Goal: Task Accomplishment & Management: Use online tool/utility

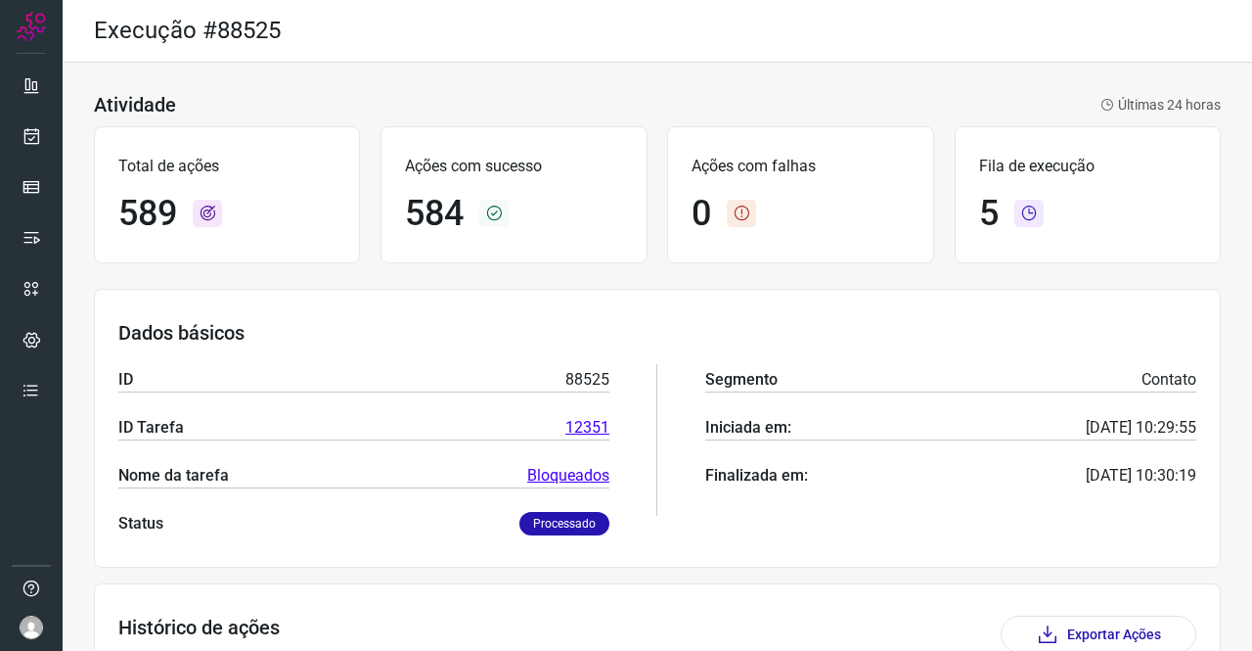
scroll to position [160, 0]
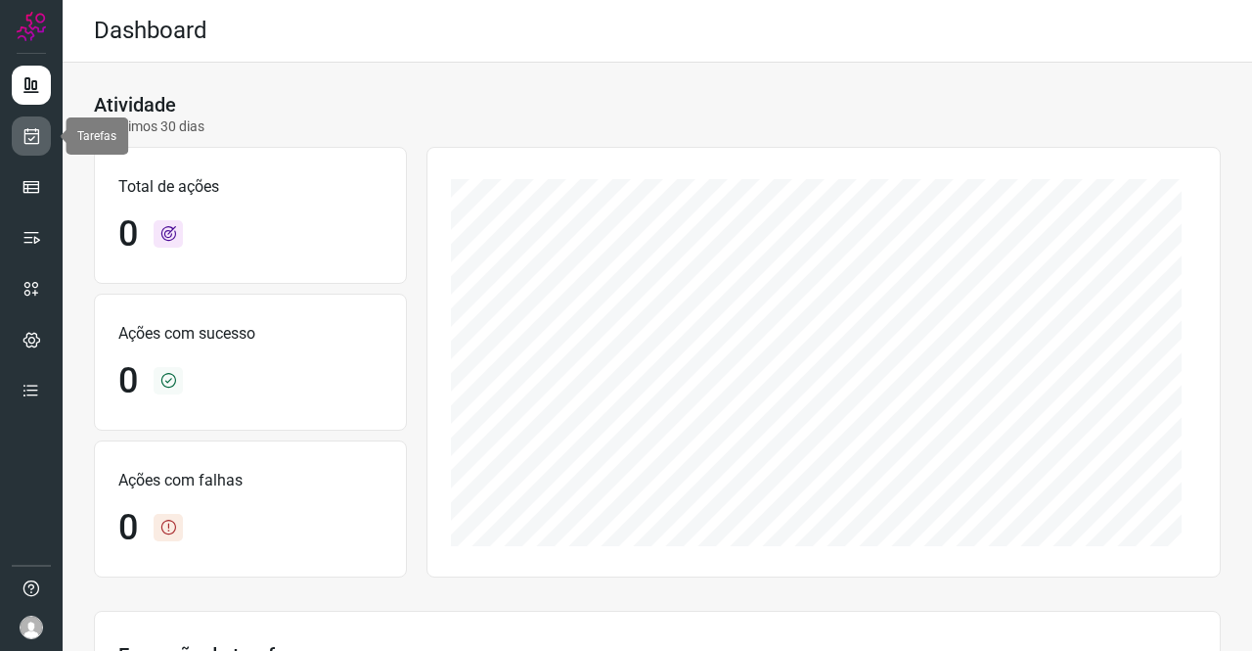
click at [30, 128] on icon at bounding box center [32, 136] width 21 height 20
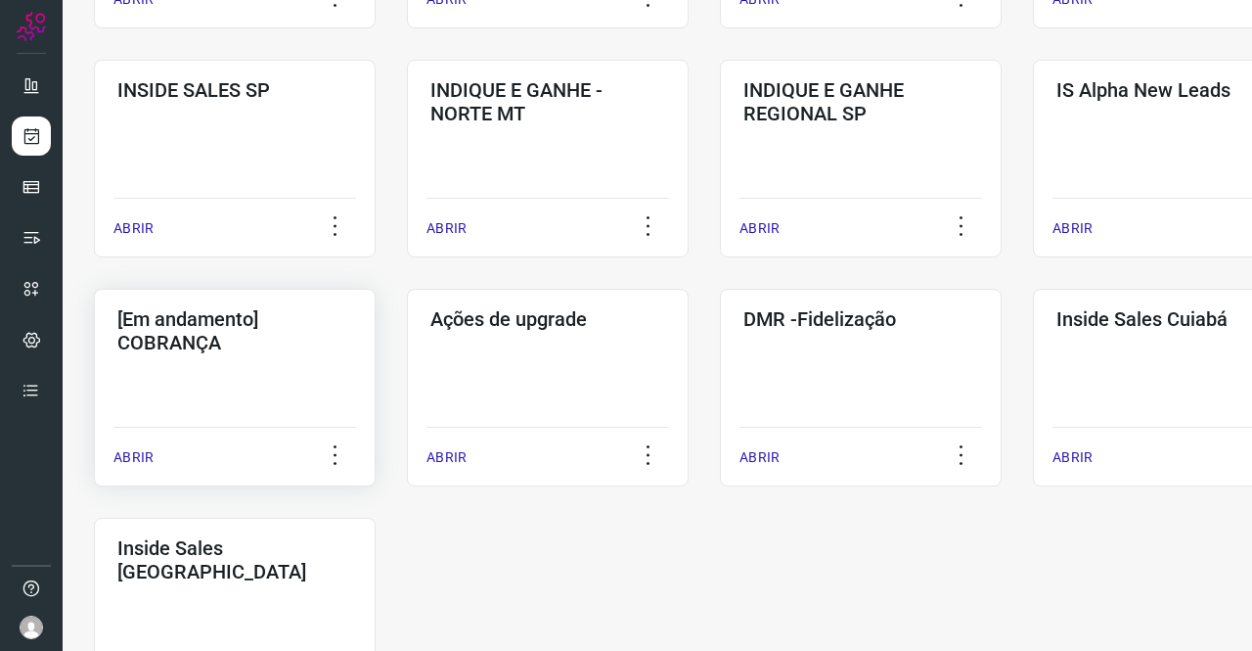
click at [155, 339] on h3 "[Em andamento] COBRANÇA" at bounding box center [234, 330] width 235 height 47
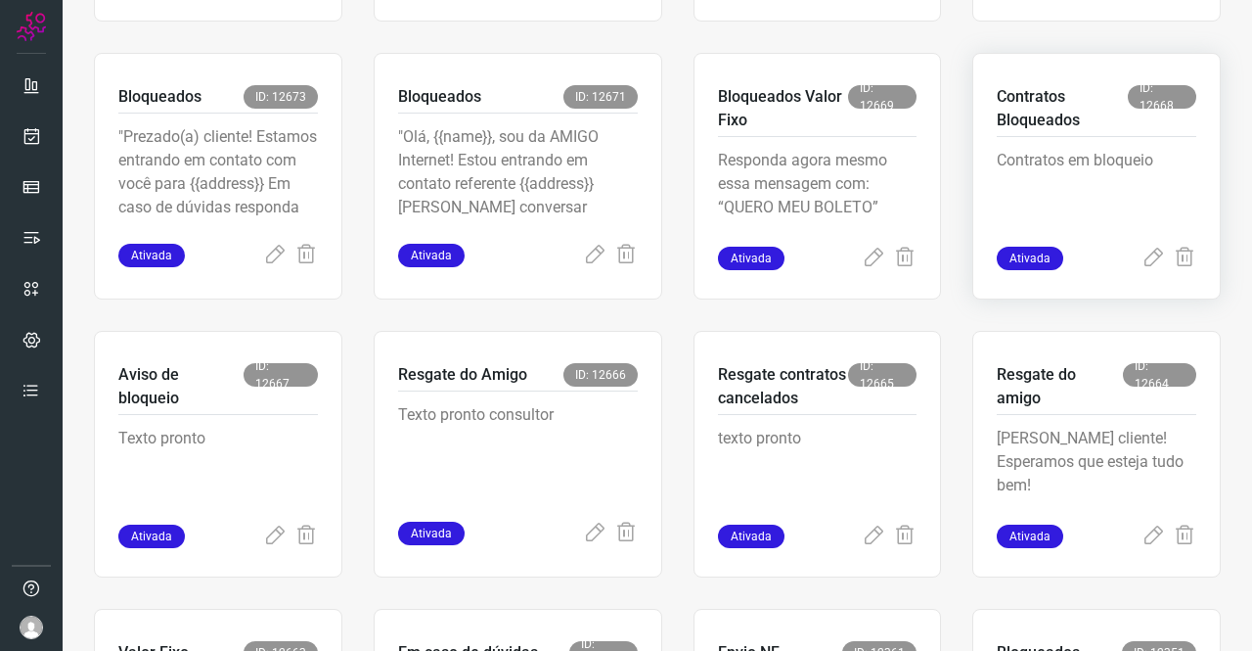
scroll to position [567, 0]
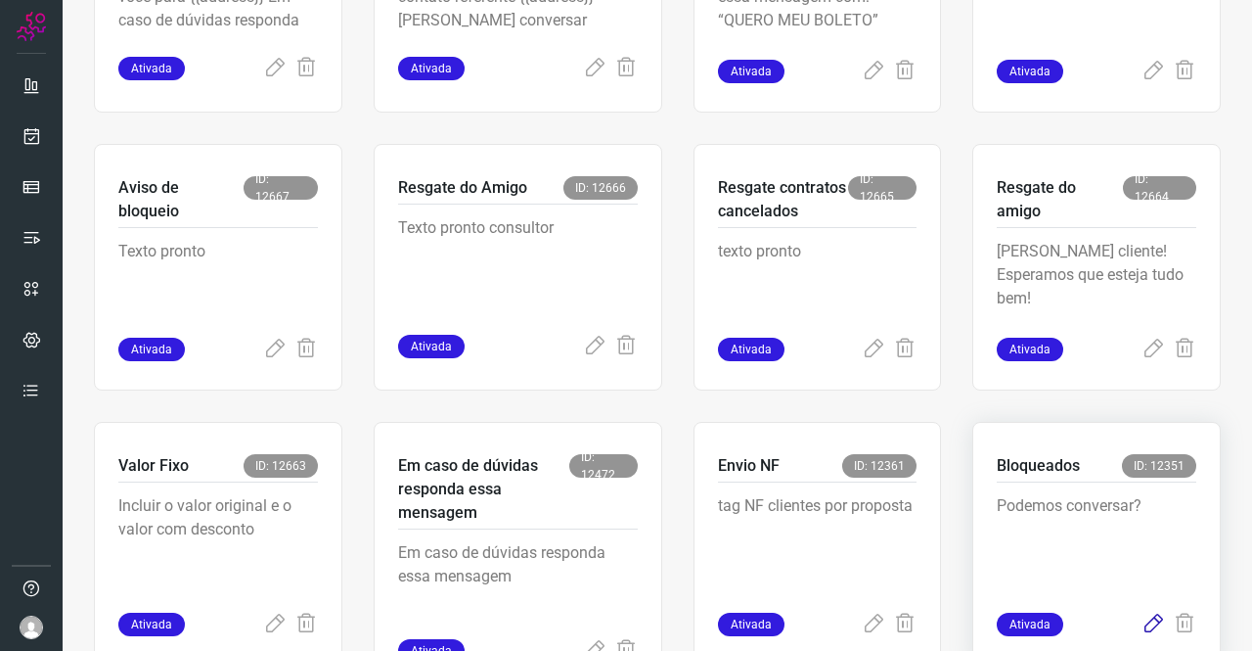
click at [1142, 623] on icon at bounding box center [1153, 623] width 23 height 23
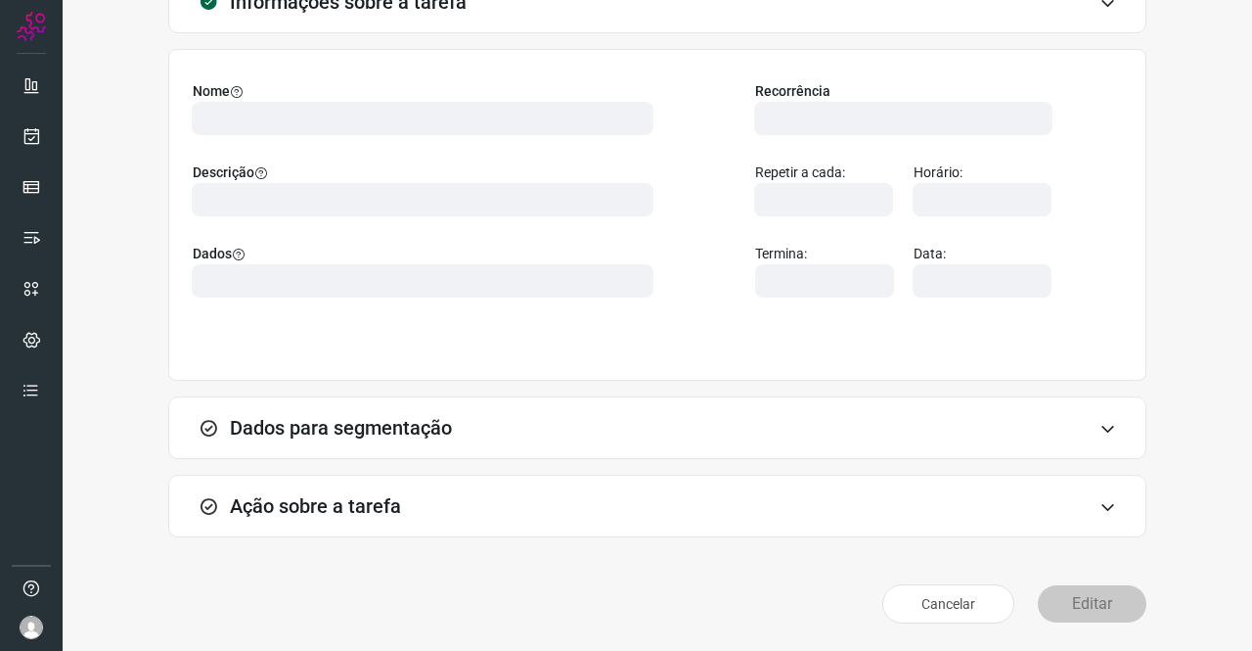
scroll to position [113, 0]
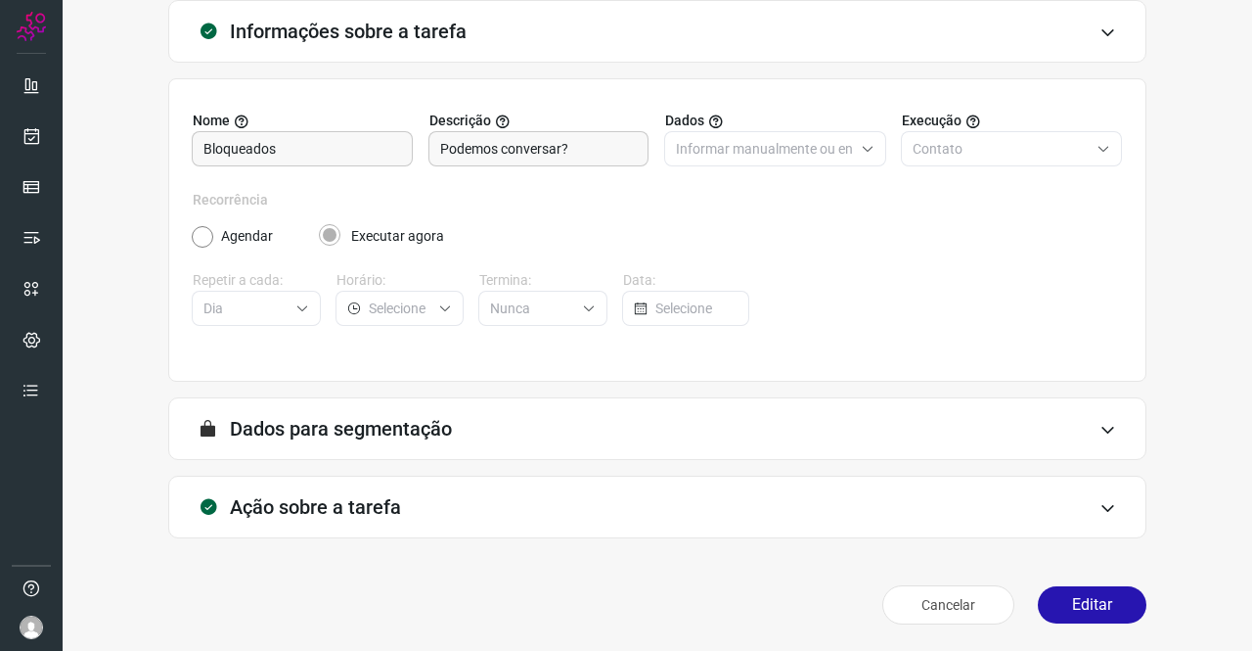
click at [288, 484] on div "Ação sobre a tarefa" at bounding box center [657, 506] width 978 height 63
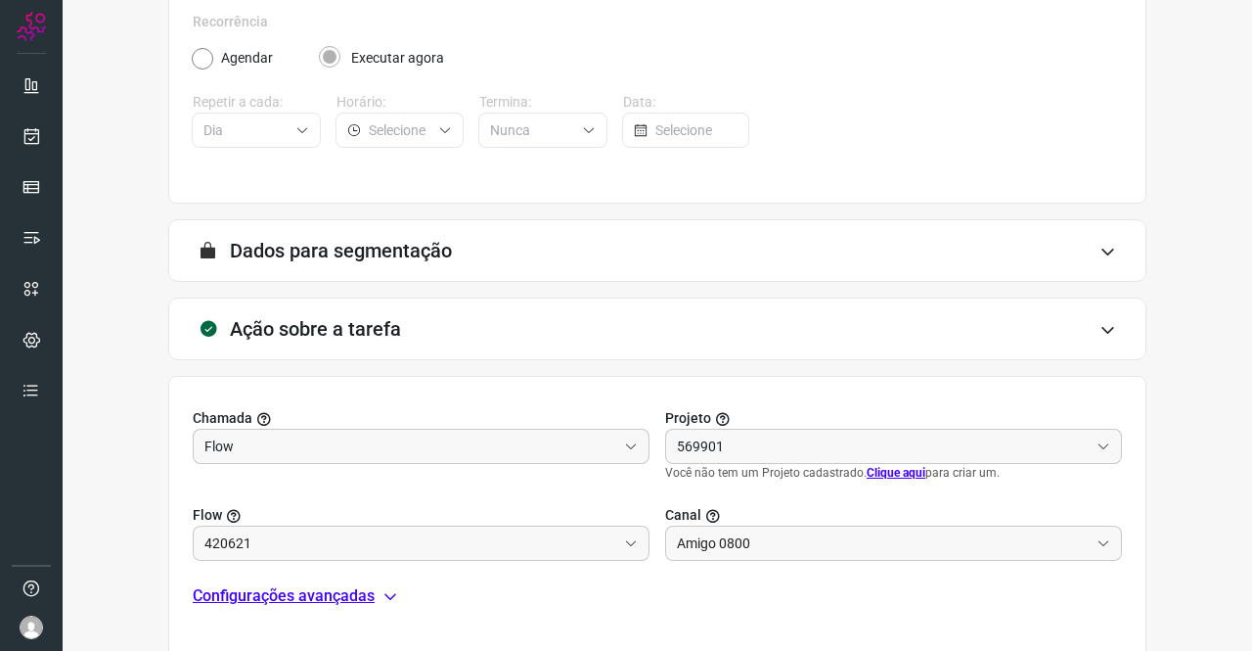
scroll to position [422, 0]
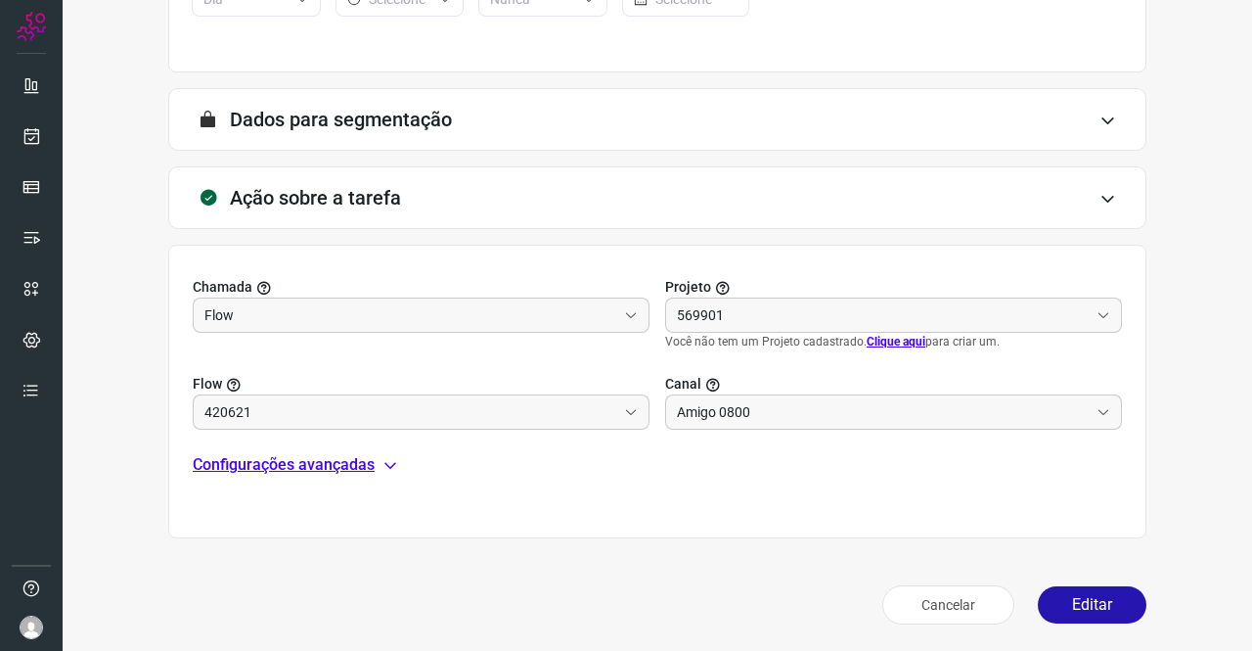
click at [294, 461] on p "Configurações avançadas" at bounding box center [284, 464] width 182 height 23
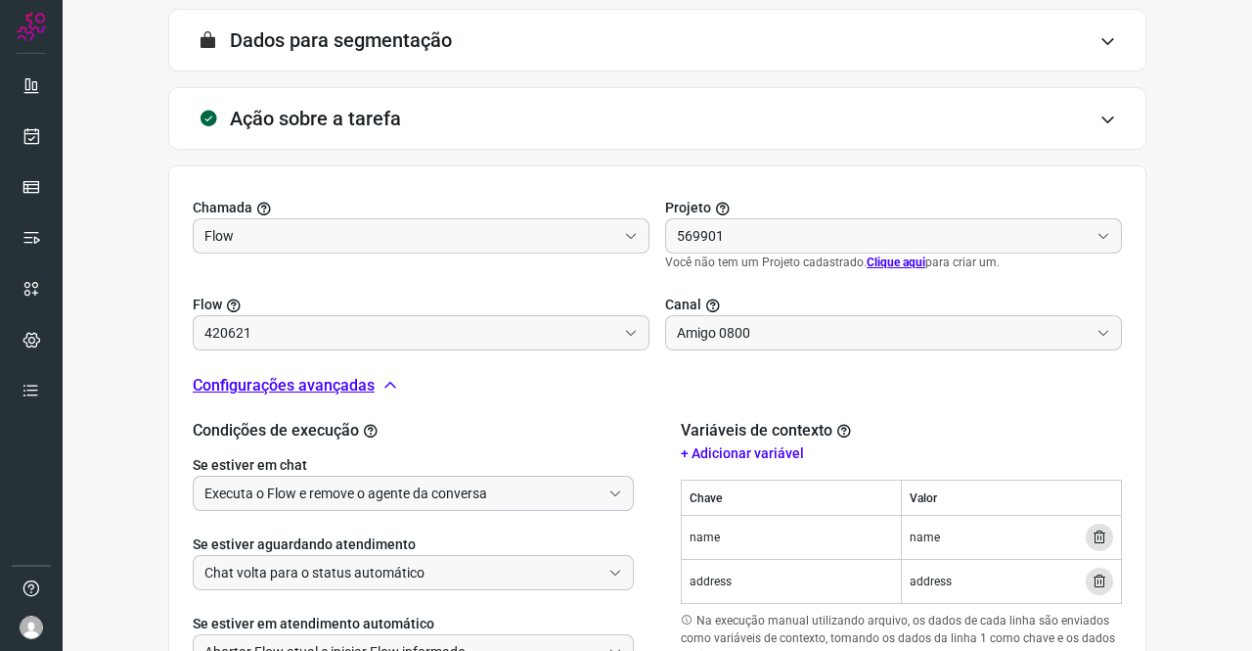
scroll to position [663, 0]
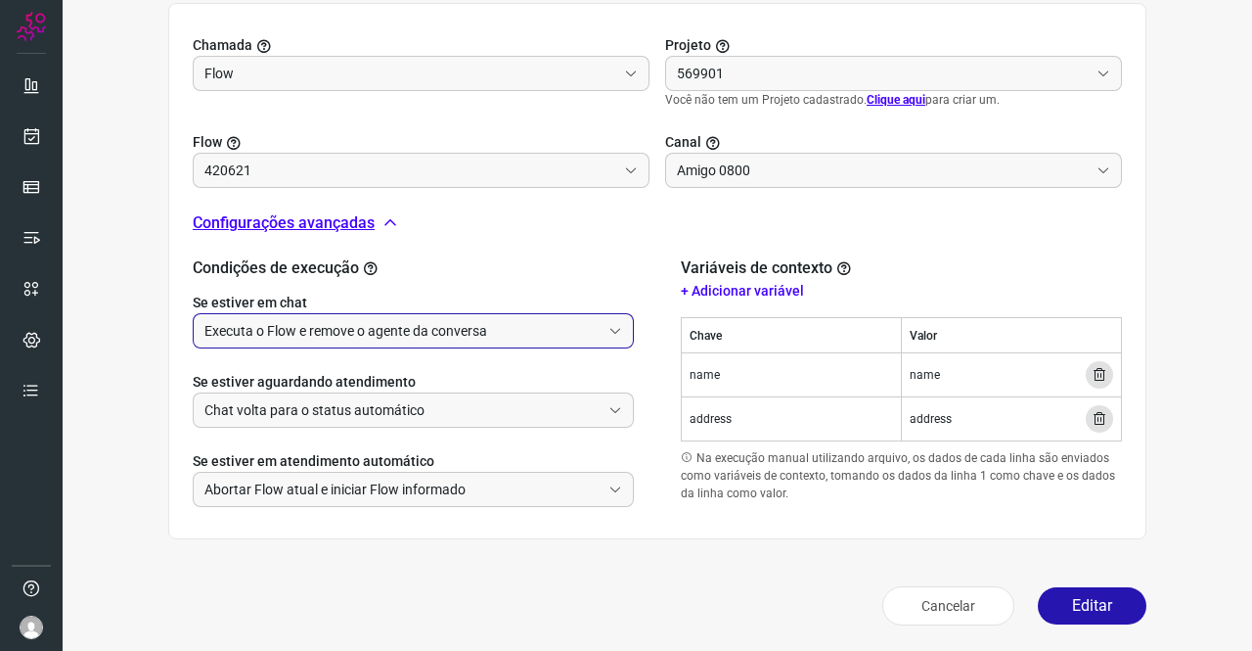
click at [344, 318] on input "Executa o Flow e remove o agente da conversa" at bounding box center [402, 330] width 396 height 33
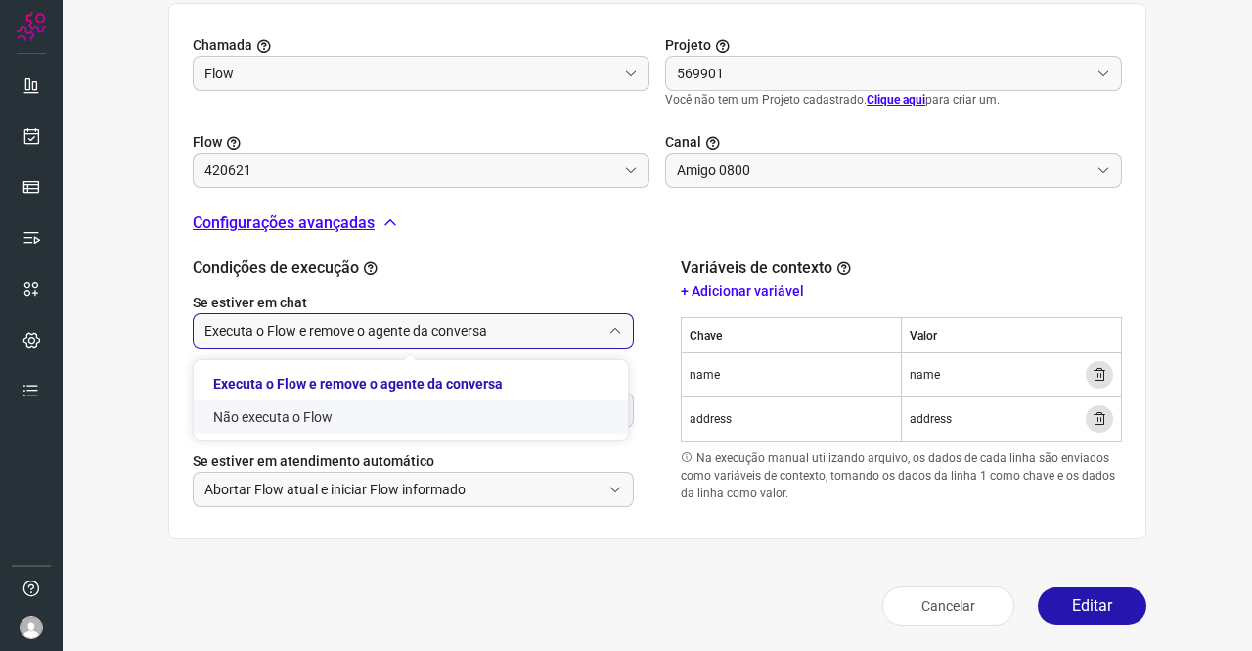
click at [292, 421] on li "Não executa o Flow" at bounding box center [411, 416] width 434 height 33
type input "Não executa o Flow"
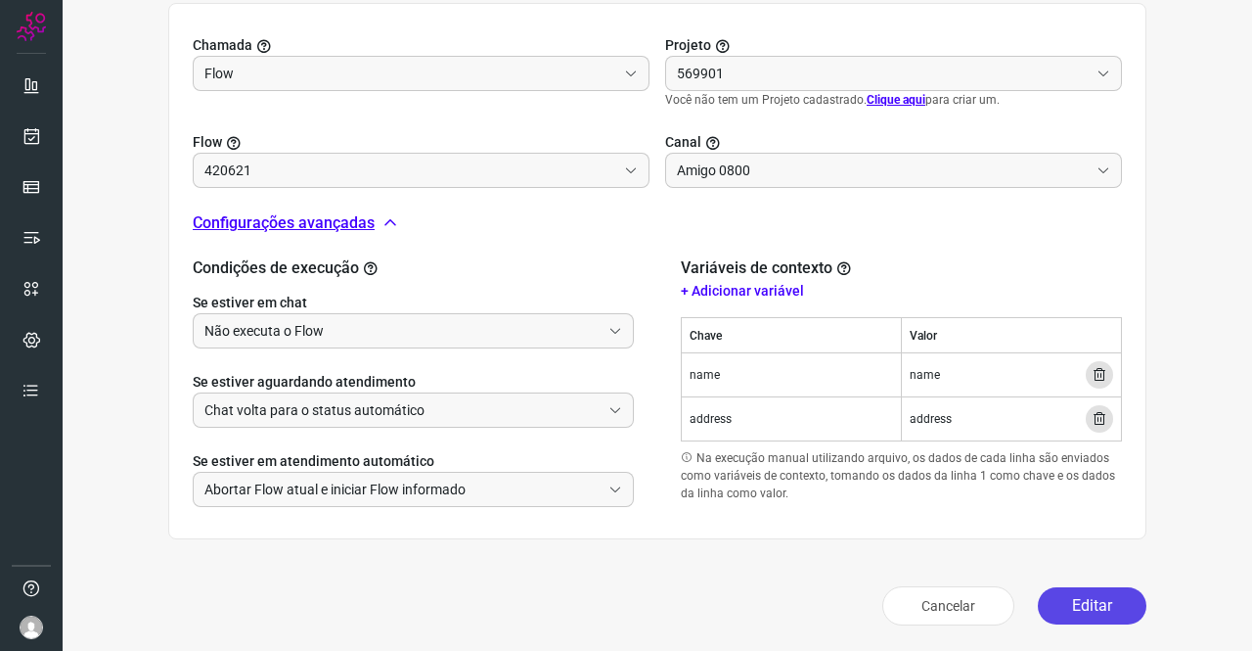
click at [1082, 615] on button "Editar" at bounding box center [1092, 605] width 109 height 37
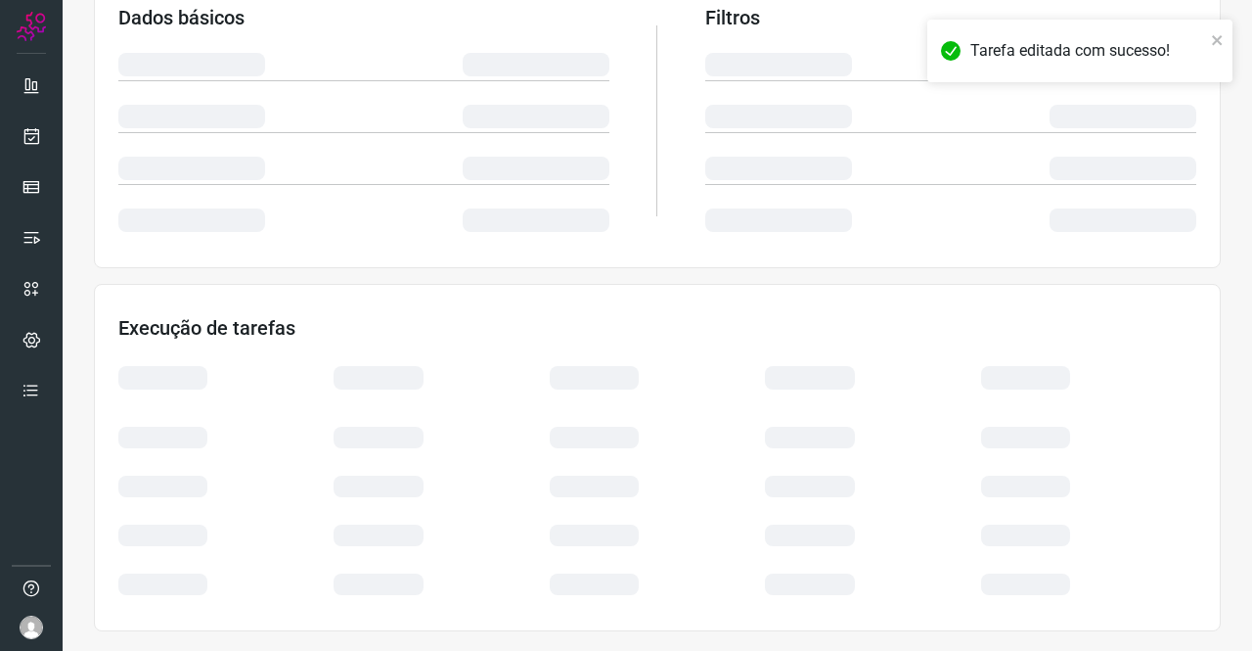
scroll to position [356, 0]
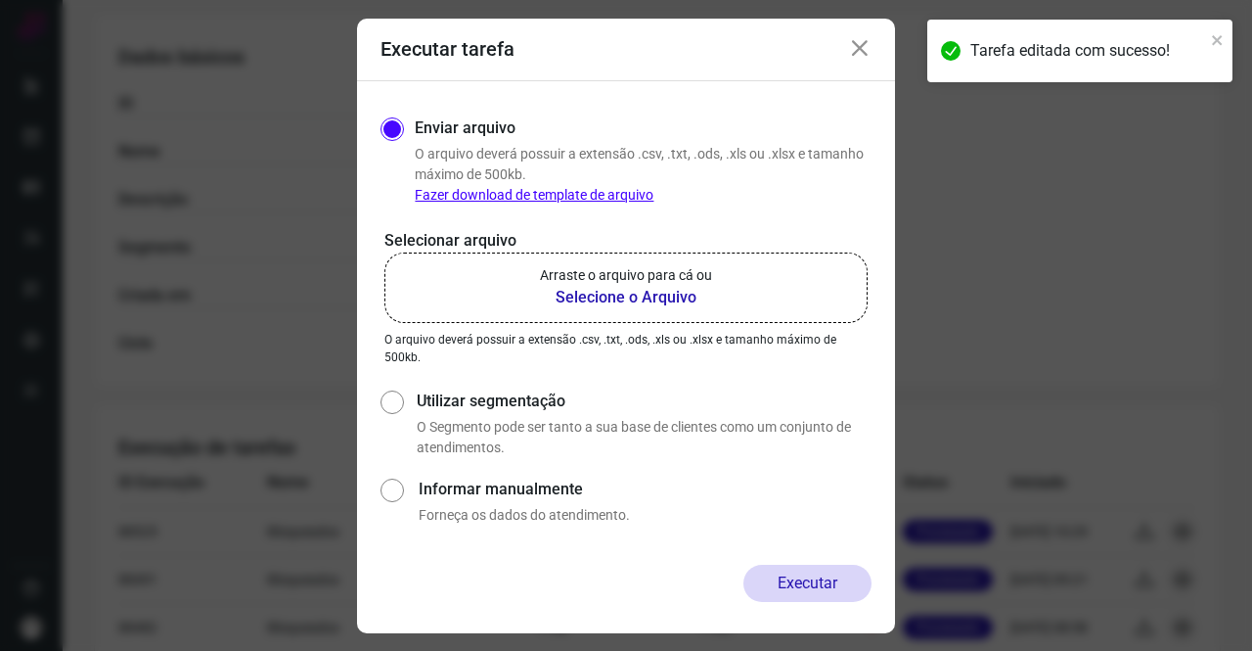
click at [647, 294] on b "Selecione o Arquivo" at bounding box center [626, 297] width 172 height 23
click at [0, 0] on input "Arraste o arquivo para cá ou Selecione o Arquivo" at bounding box center [0, 0] width 0 height 0
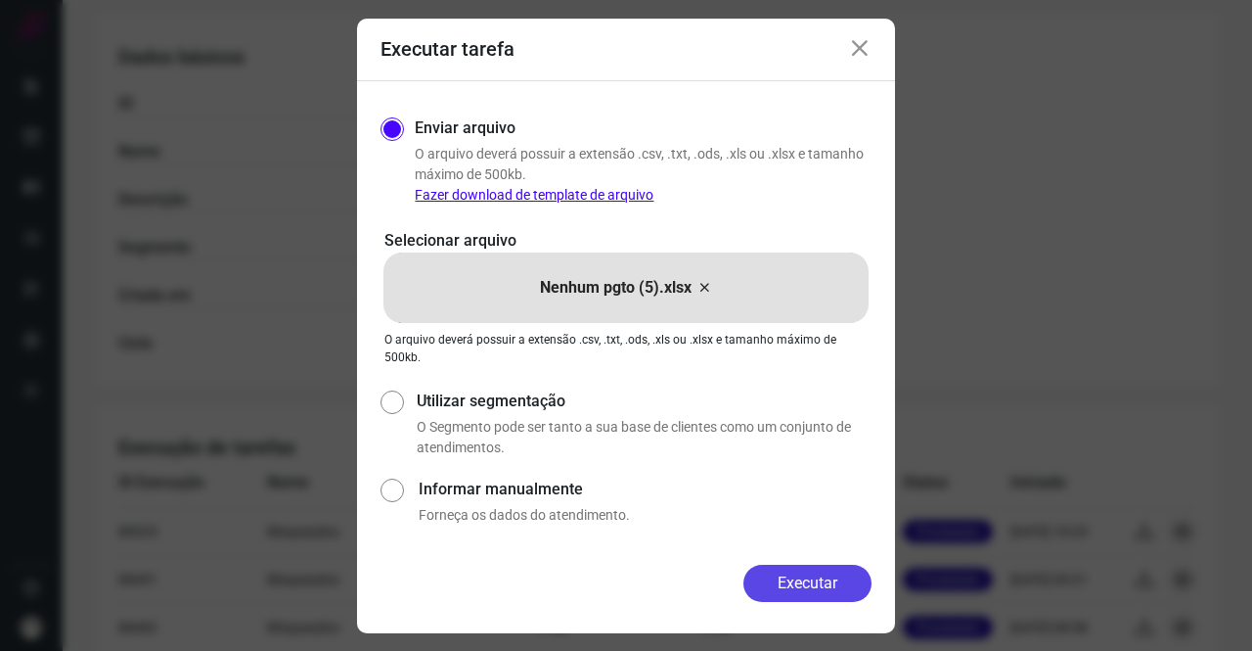
click at [787, 595] on button "Executar" at bounding box center [808, 583] width 128 height 37
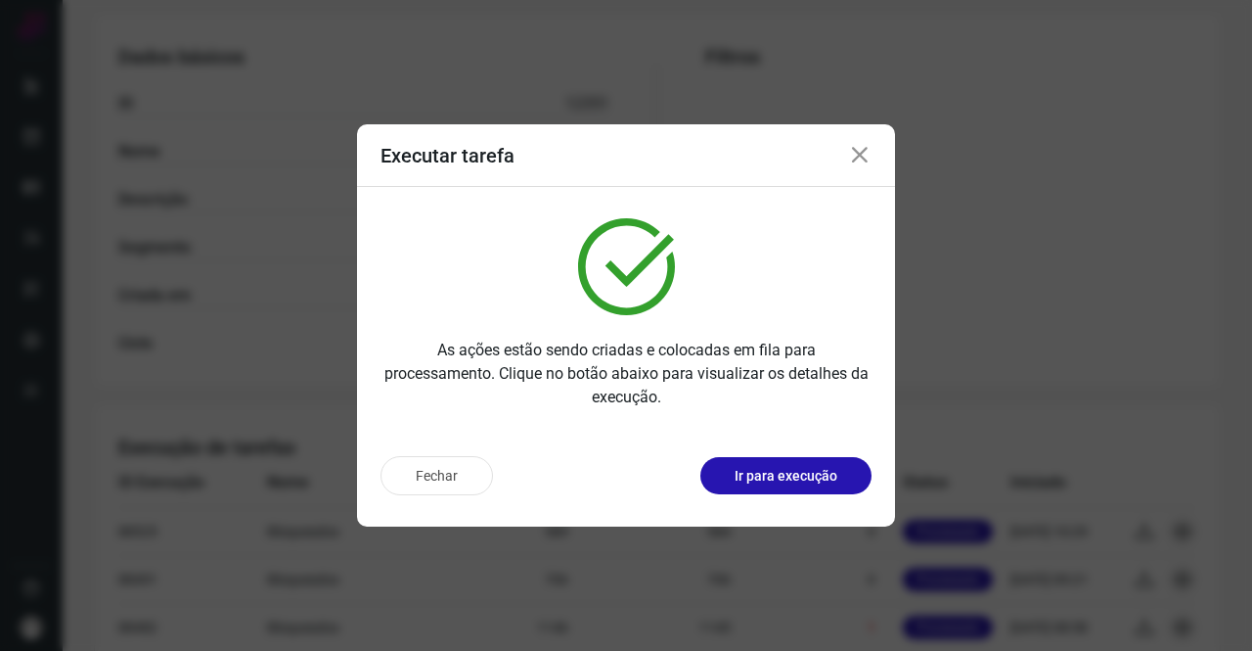
click at [853, 158] on icon at bounding box center [859, 155] width 23 height 23
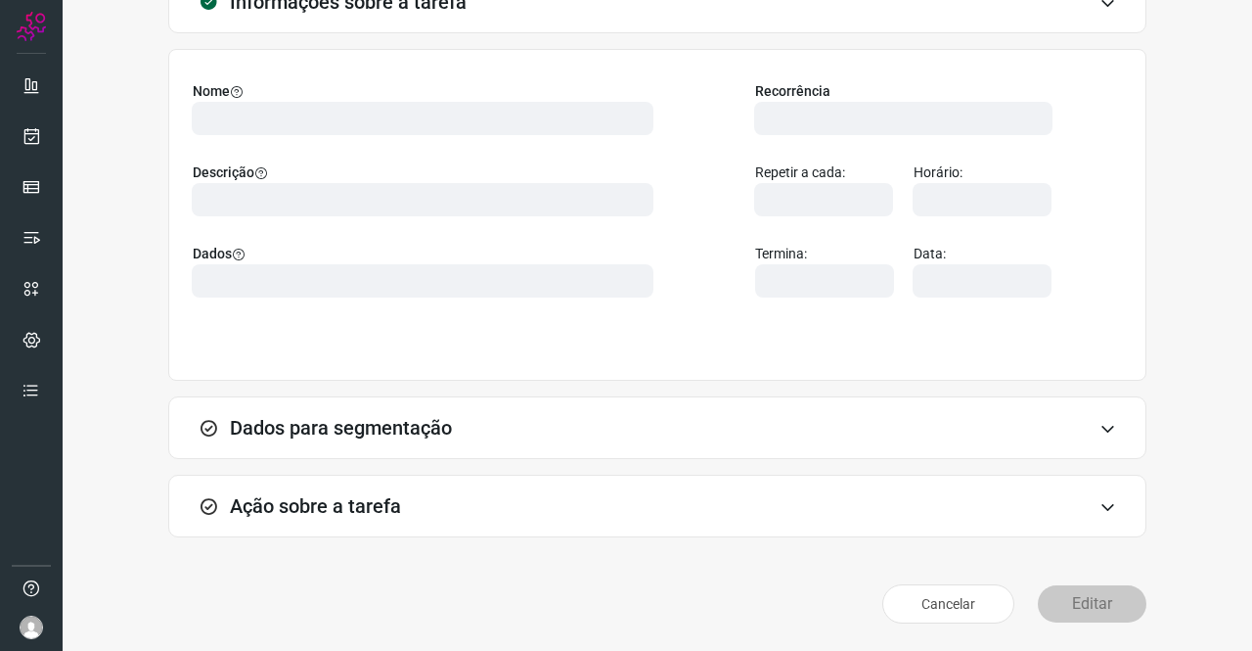
scroll to position [113, 0]
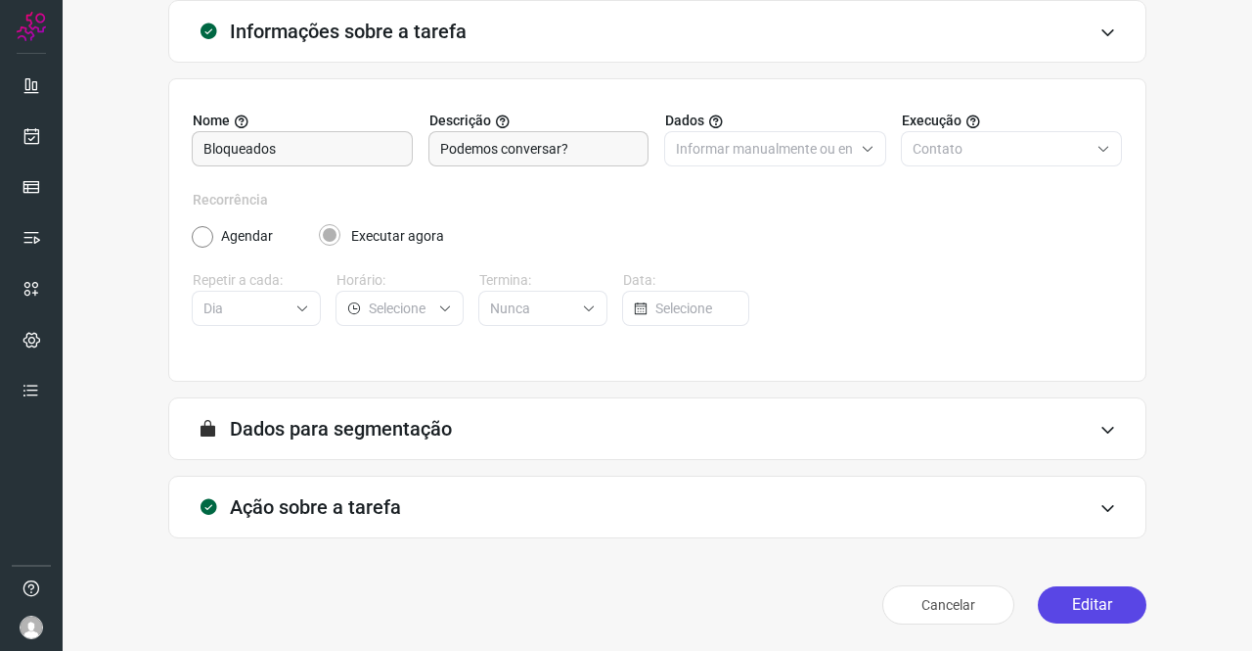
click at [1086, 605] on button "Editar" at bounding box center [1092, 604] width 109 height 37
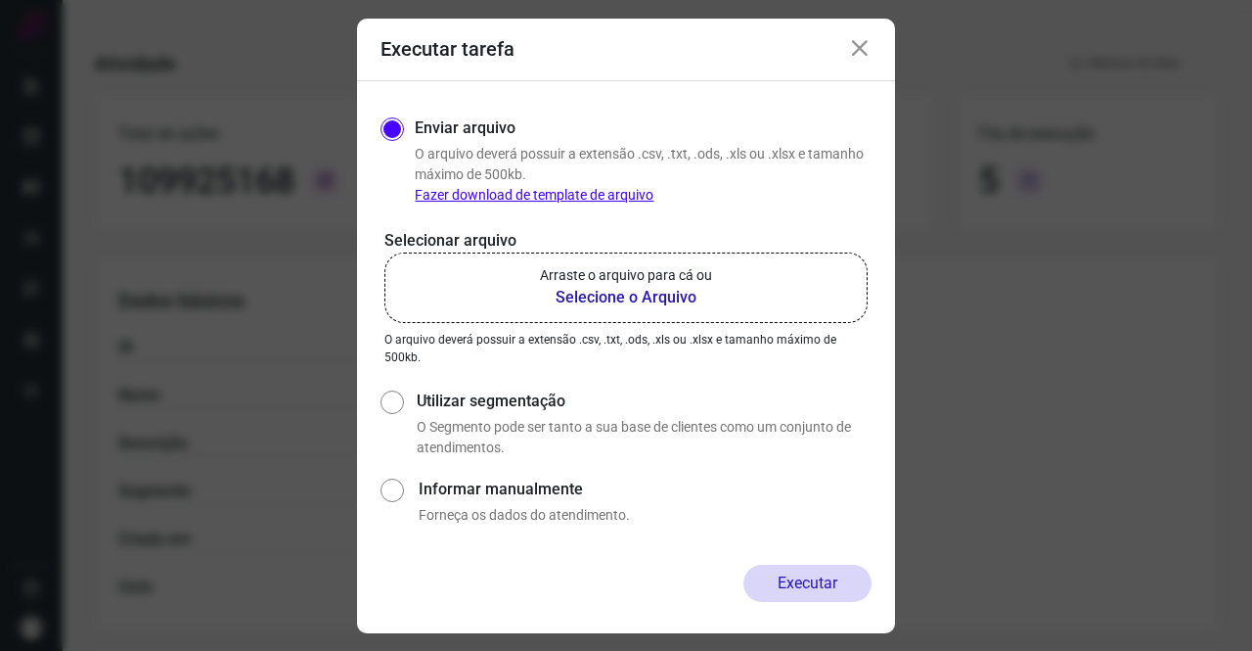
click at [551, 293] on b "Selecione o Arquivo" at bounding box center [626, 297] width 172 height 23
click at [0, 0] on input "Arraste o arquivo para cá ou Selecione o Arquivo" at bounding box center [0, 0] width 0 height 0
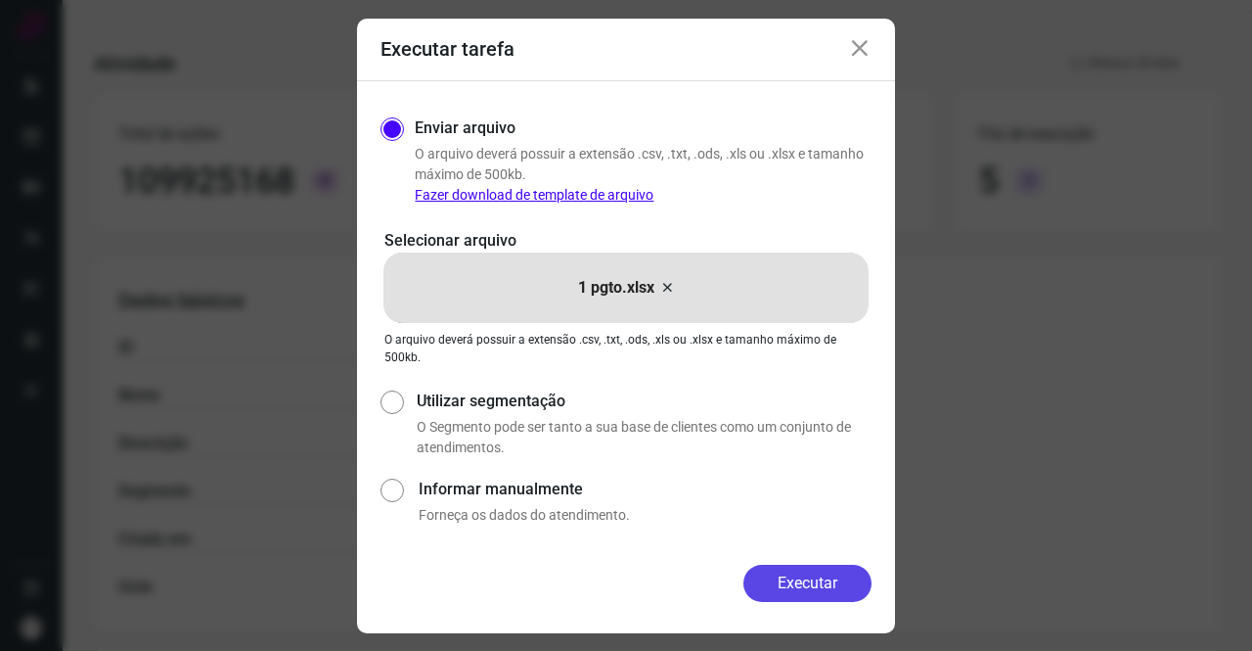
click at [800, 573] on button "Executar" at bounding box center [808, 583] width 128 height 37
